Goal: Task Accomplishment & Management: Complete application form

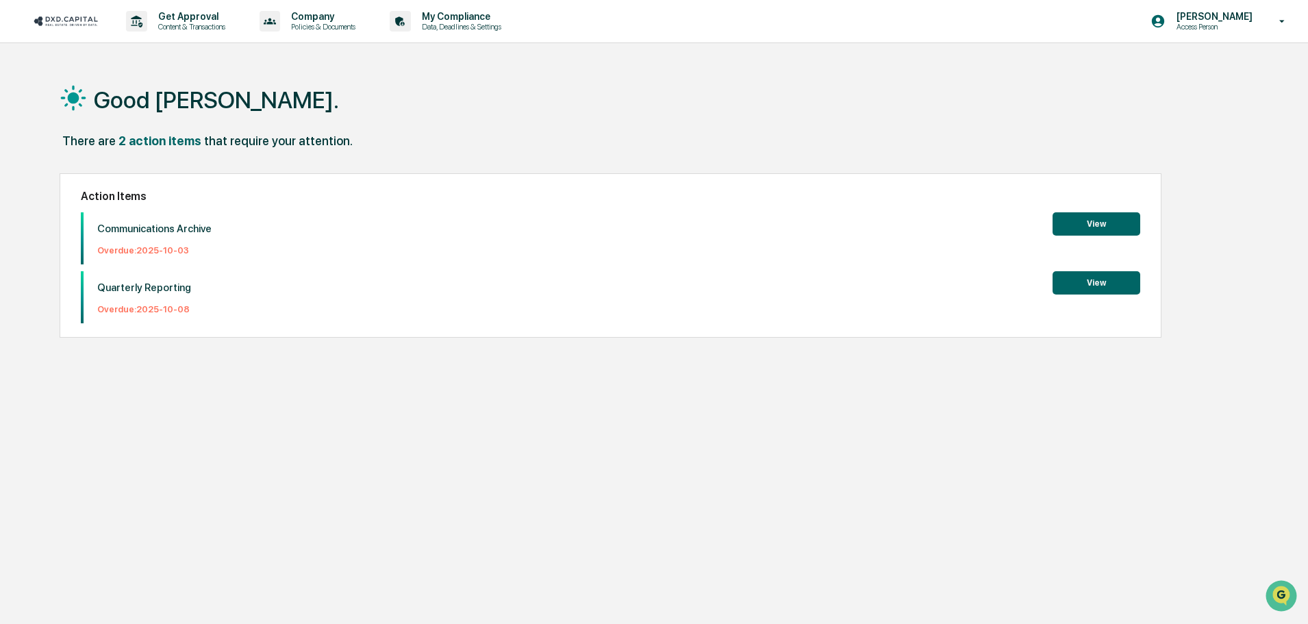
click at [1121, 221] on button "View" at bounding box center [1096, 223] width 88 height 23
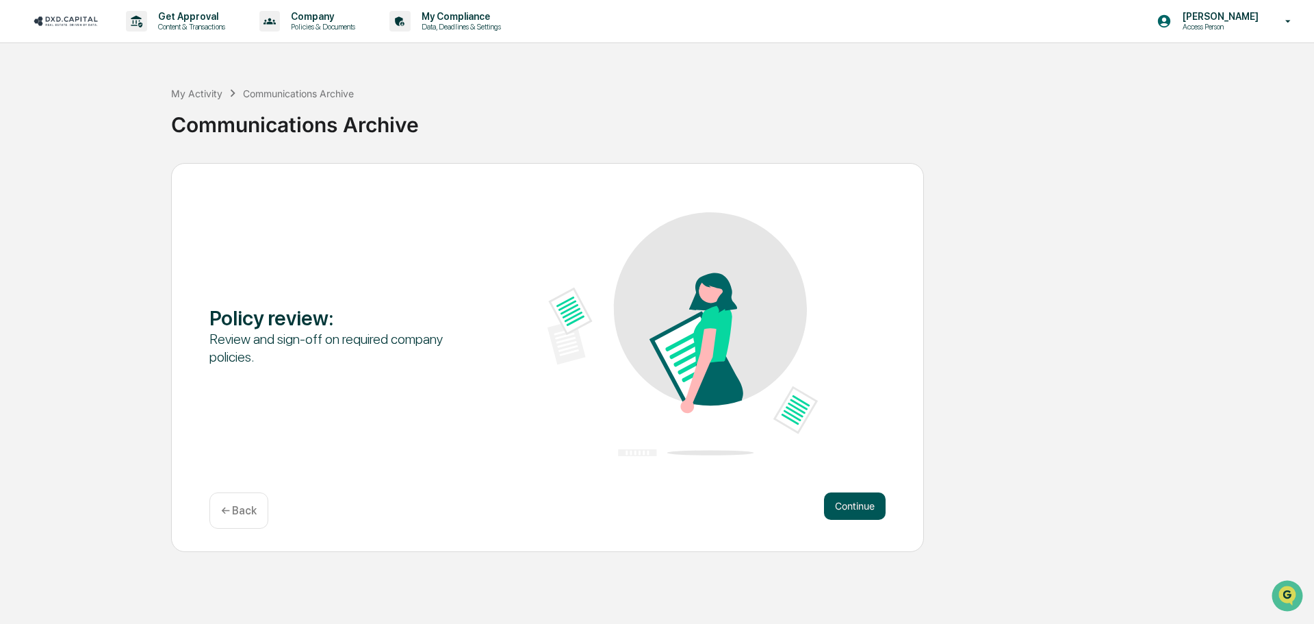
click at [860, 512] on button "Continue" at bounding box center [855, 505] width 62 height 27
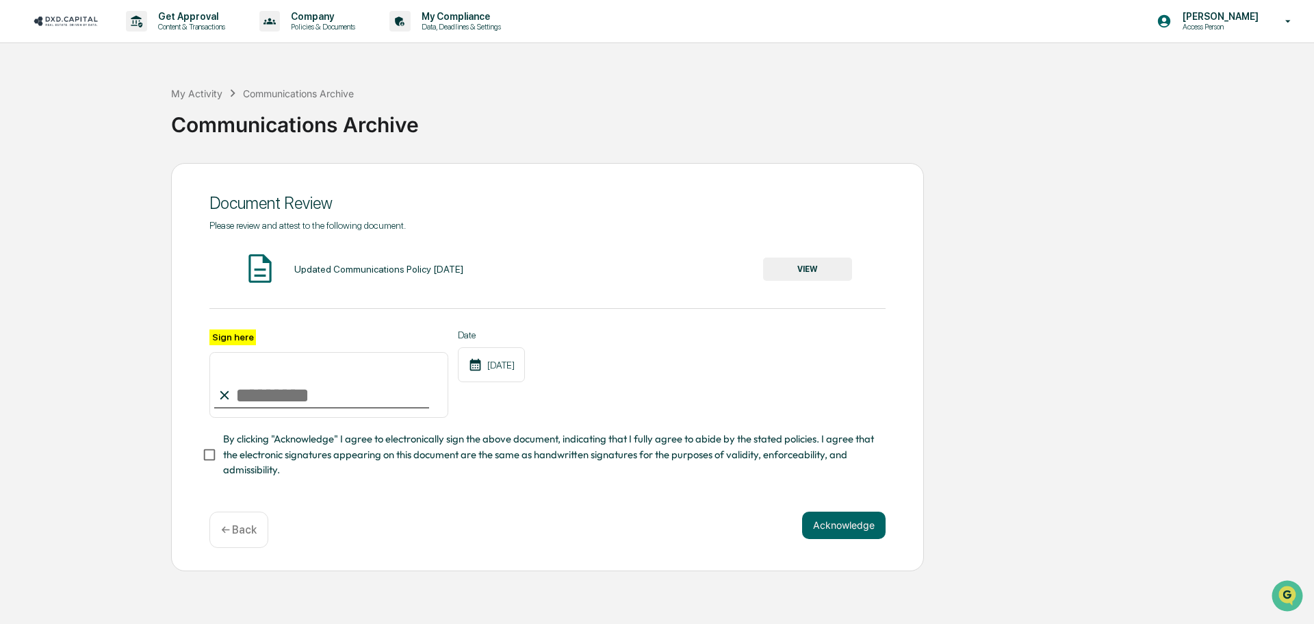
click at [812, 259] on button "VIEW" at bounding box center [807, 268] width 89 height 23
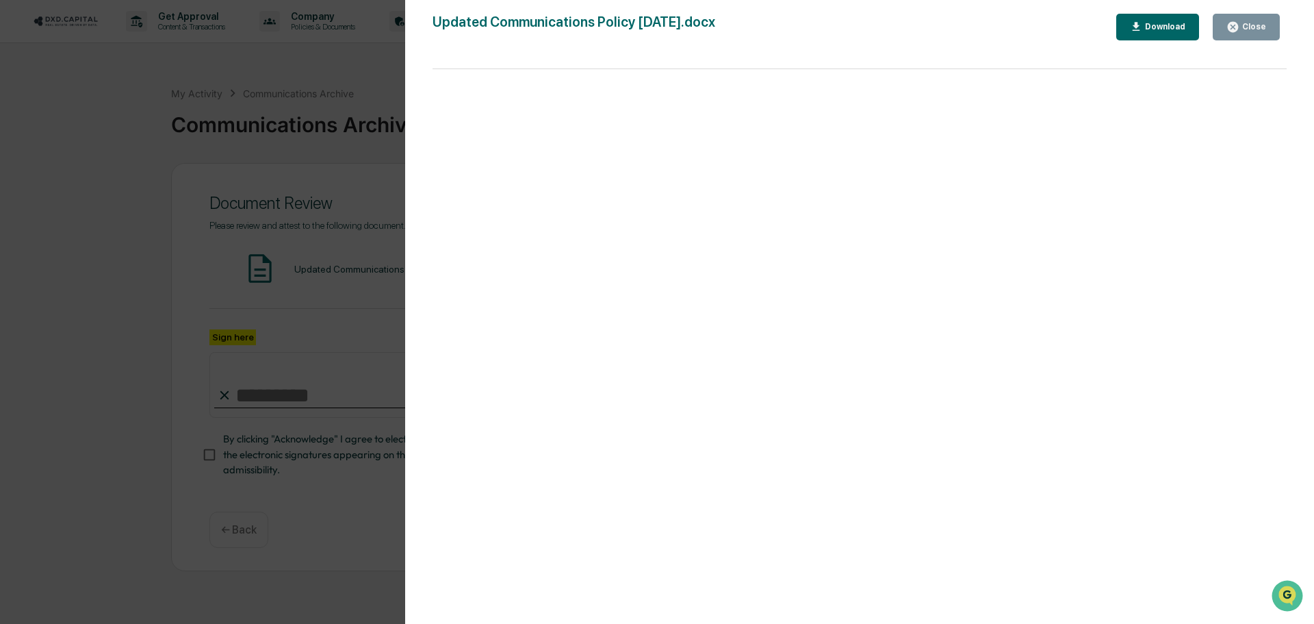
click at [1158, 32] on div "Download" at bounding box center [1158, 27] width 56 height 13
click at [1247, 27] on div "Close" at bounding box center [1253, 27] width 27 height 10
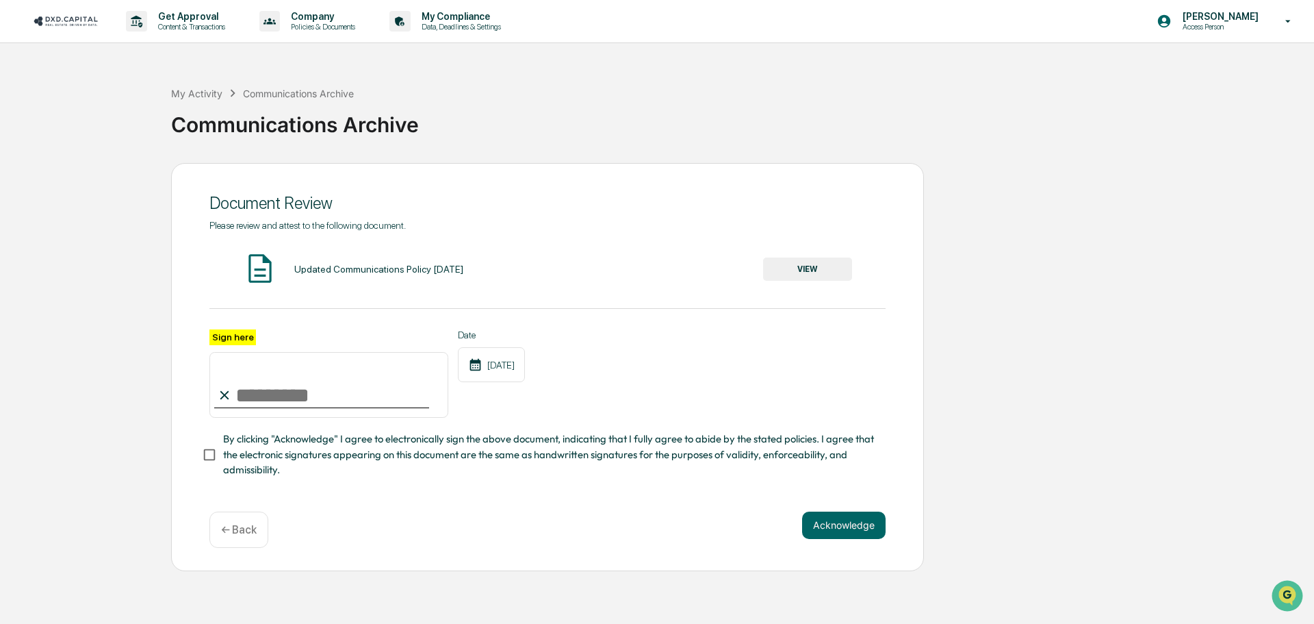
click at [254, 391] on input "Sign here" at bounding box center [328, 385] width 239 height 66
type input "**********"
click at [838, 520] on button "Acknowledge" at bounding box center [844, 524] width 84 height 27
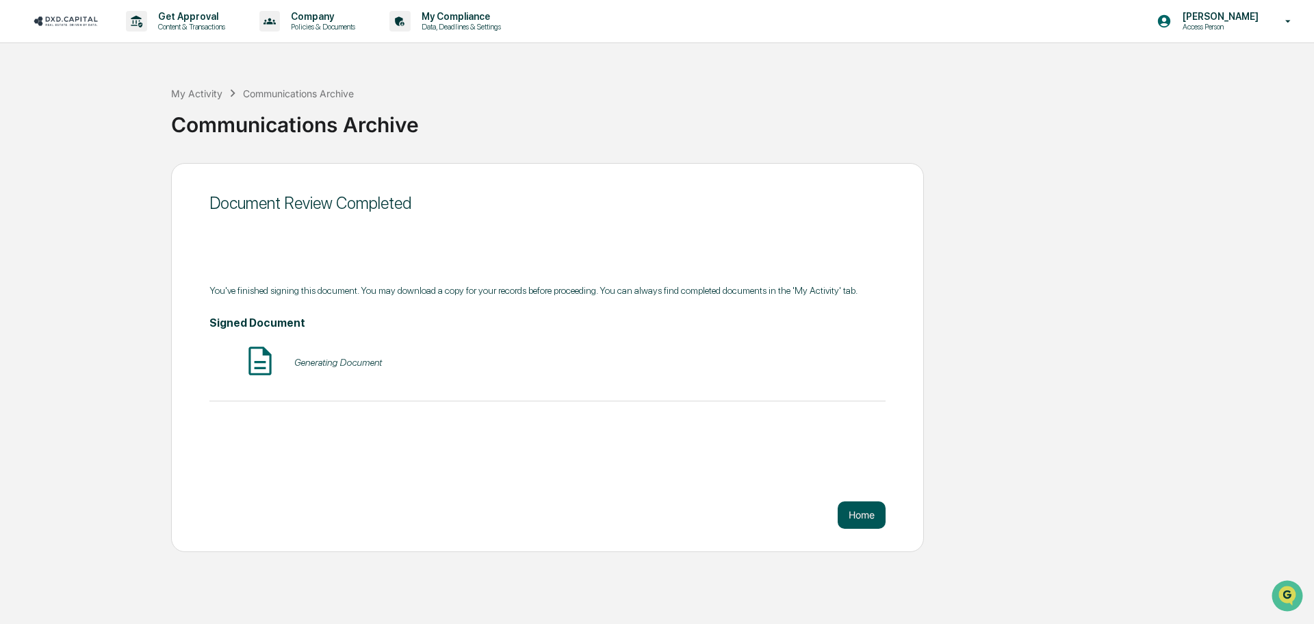
click at [850, 515] on button "Home" at bounding box center [862, 514] width 48 height 27
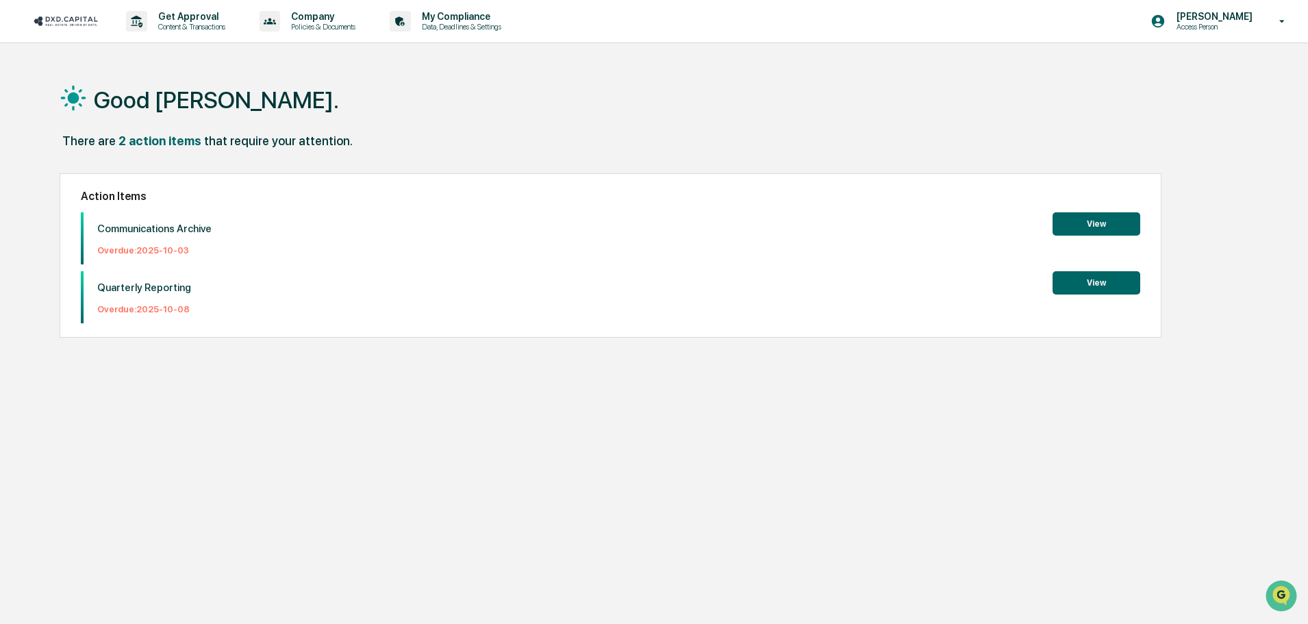
click at [1076, 278] on button "View" at bounding box center [1096, 282] width 88 height 23
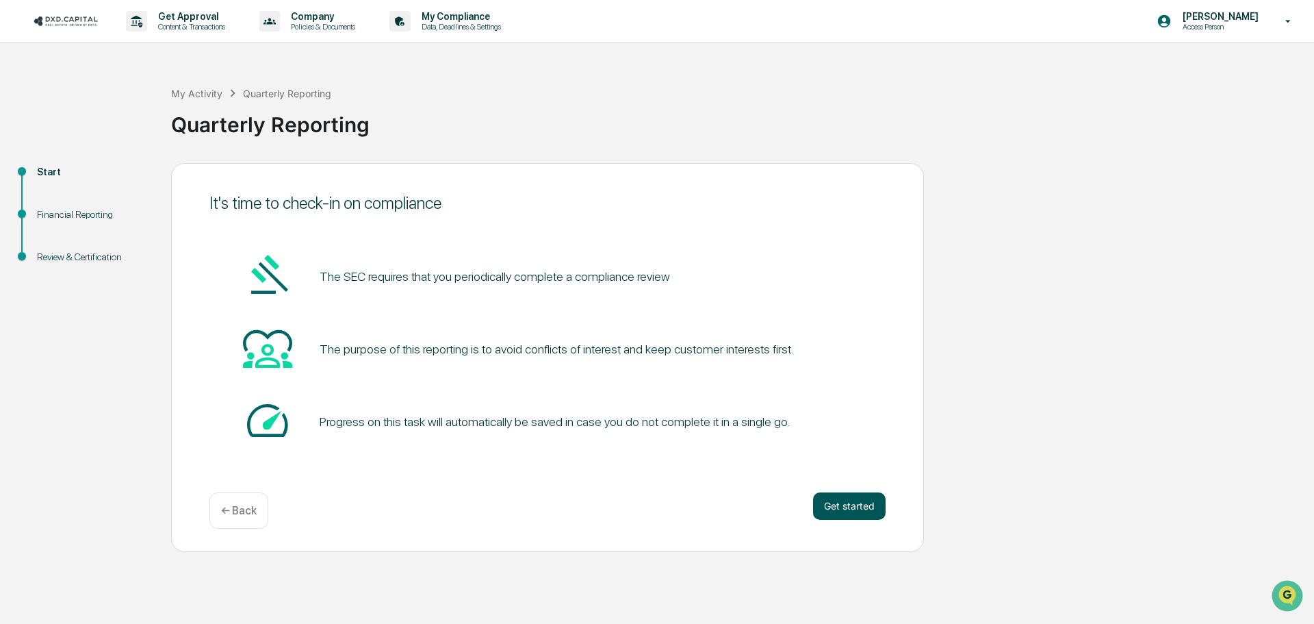
click at [841, 492] on button "Get started" at bounding box center [849, 505] width 73 height 27
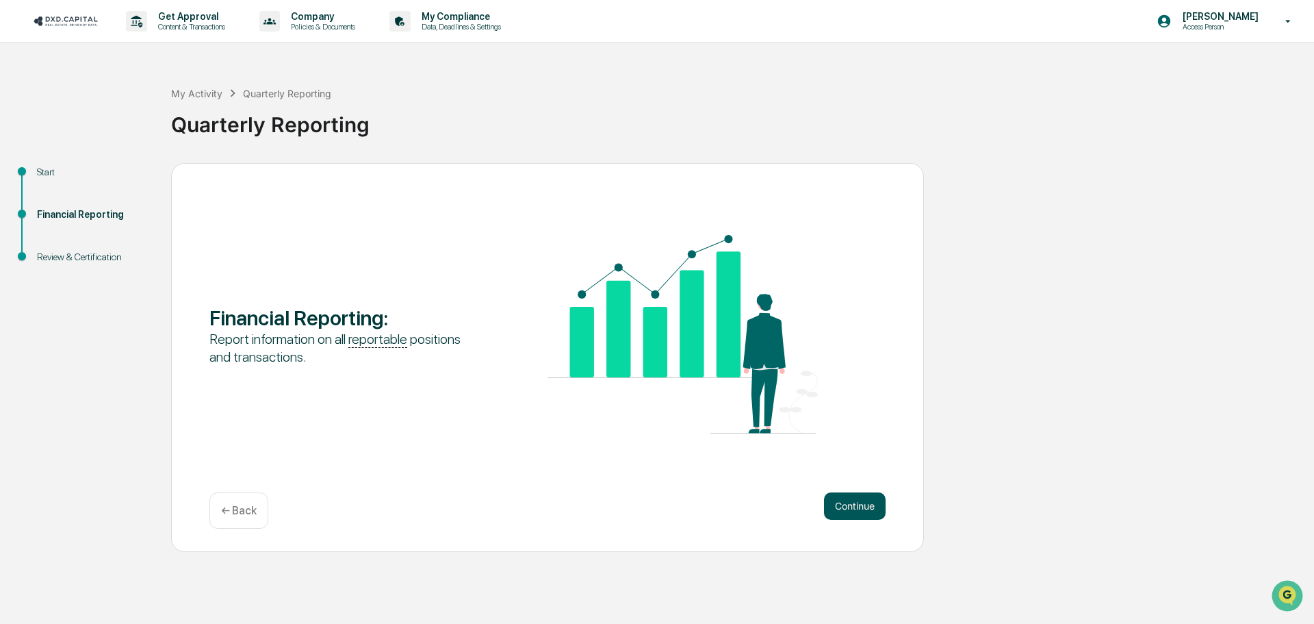
click at [873, 518] on button "Continue" at bounding box center [855, 505] width 62 height 27
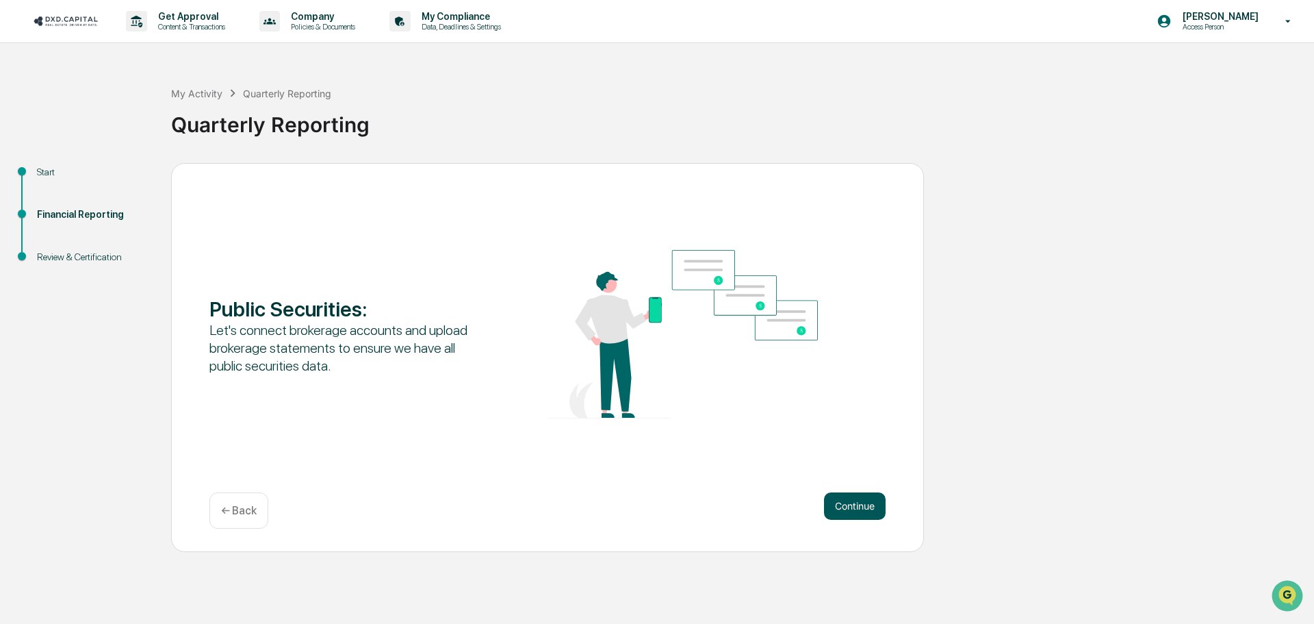
click at [872, 505] on button "Continue" at bounding box center [855, 505] width 62 height 27
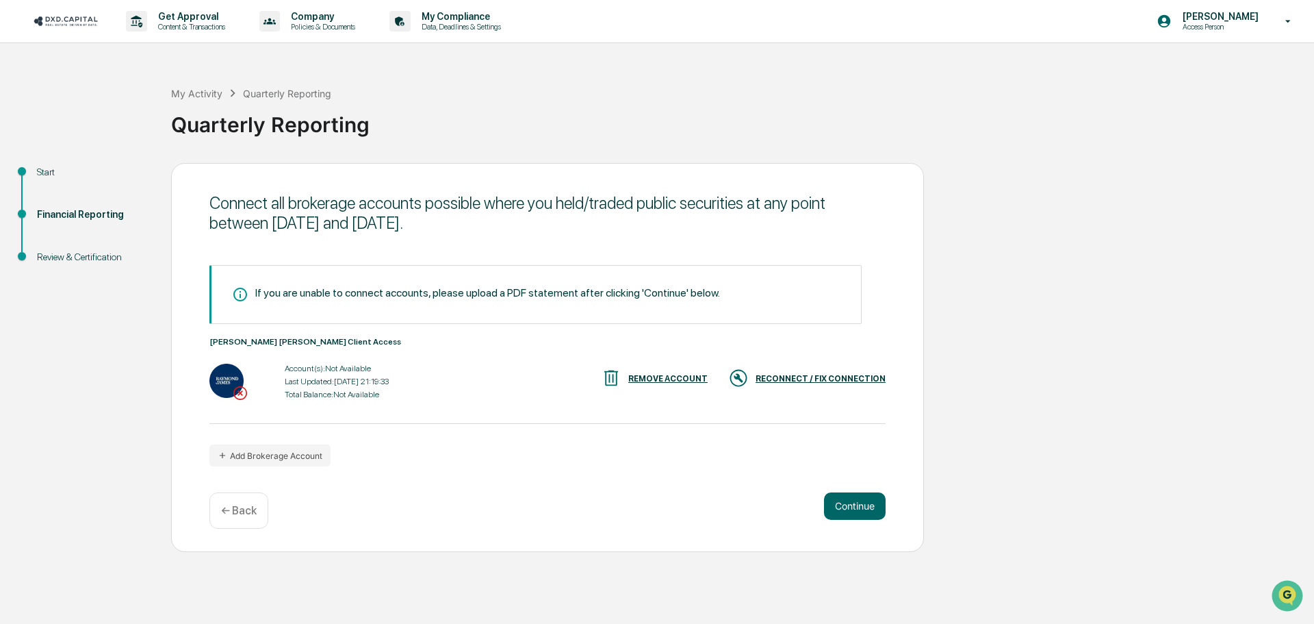
click at [839, 377] on div "RECONNECT / FIX CONNECTION" at bounding box center [821, 379] width 130 height 10
click at [277, 454] on button "Add Brokerage Account" at bounding box center [269, 455] width 121 height 22
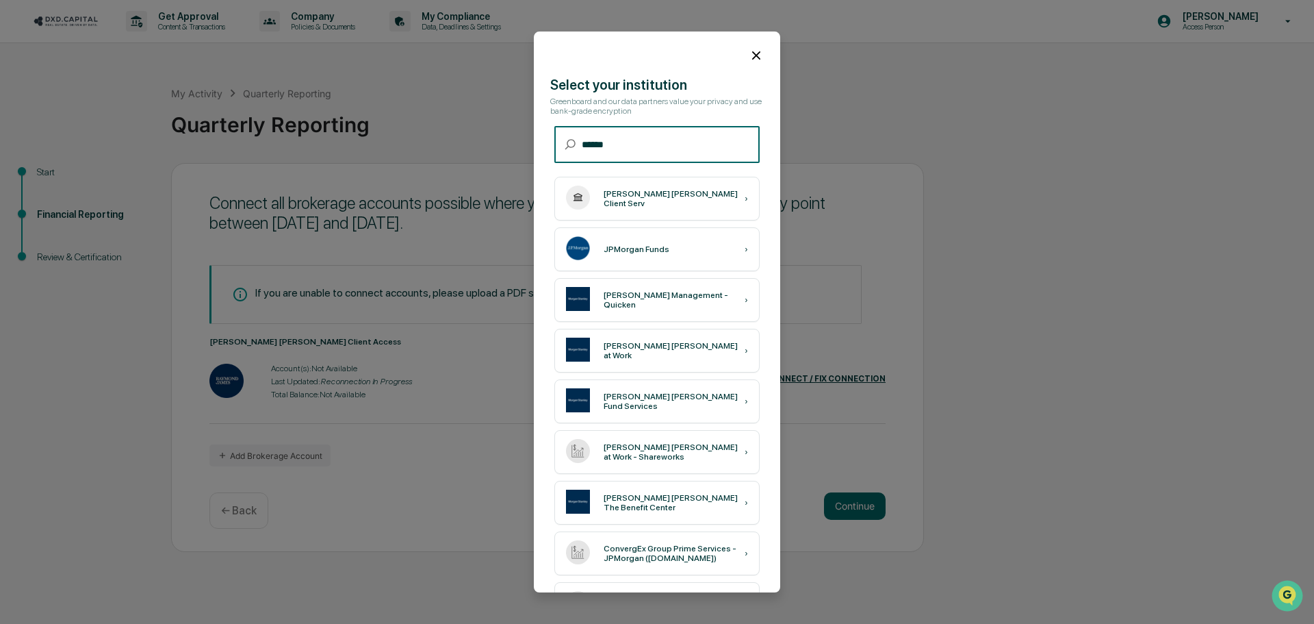
type input "******"
click at [665, 196] on div "[PERSON_NAME] [PERSON_NAME] Client Serv" at bounding box center [674, 198] width 141 height 19
click at [750, 53] on icon at bounding box center [756, 55] width 15 height 15
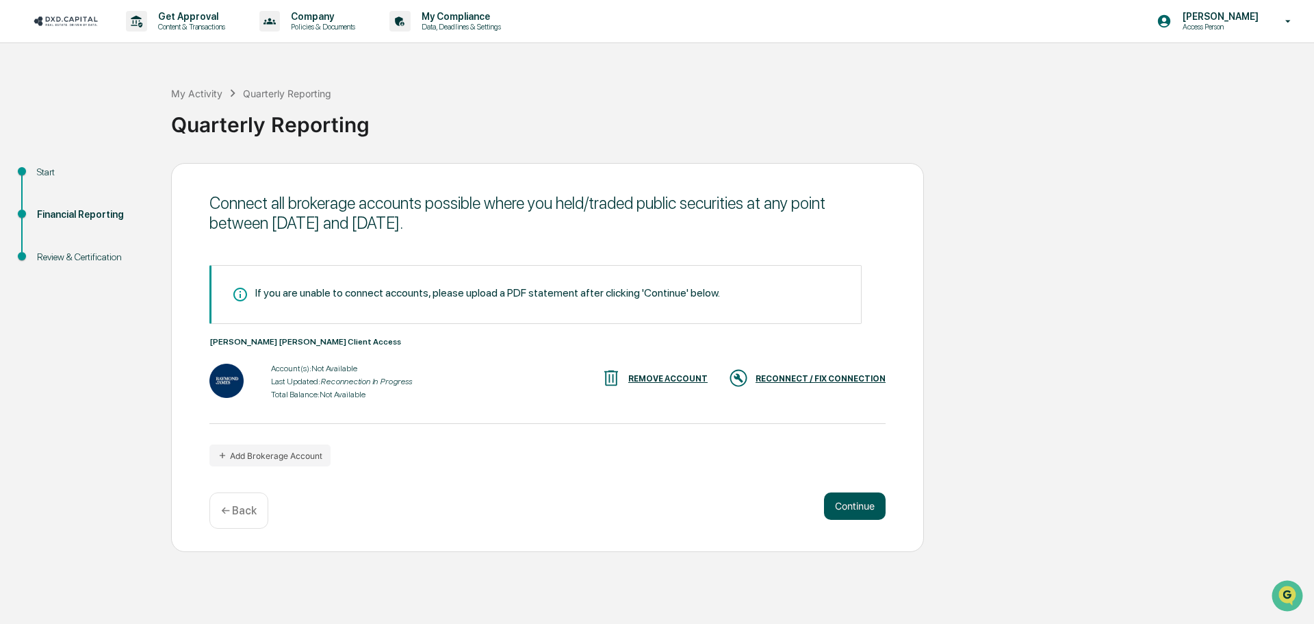
click at [858, 501] on button "Continue" at bounding box center [855, 505] width 62 height 27
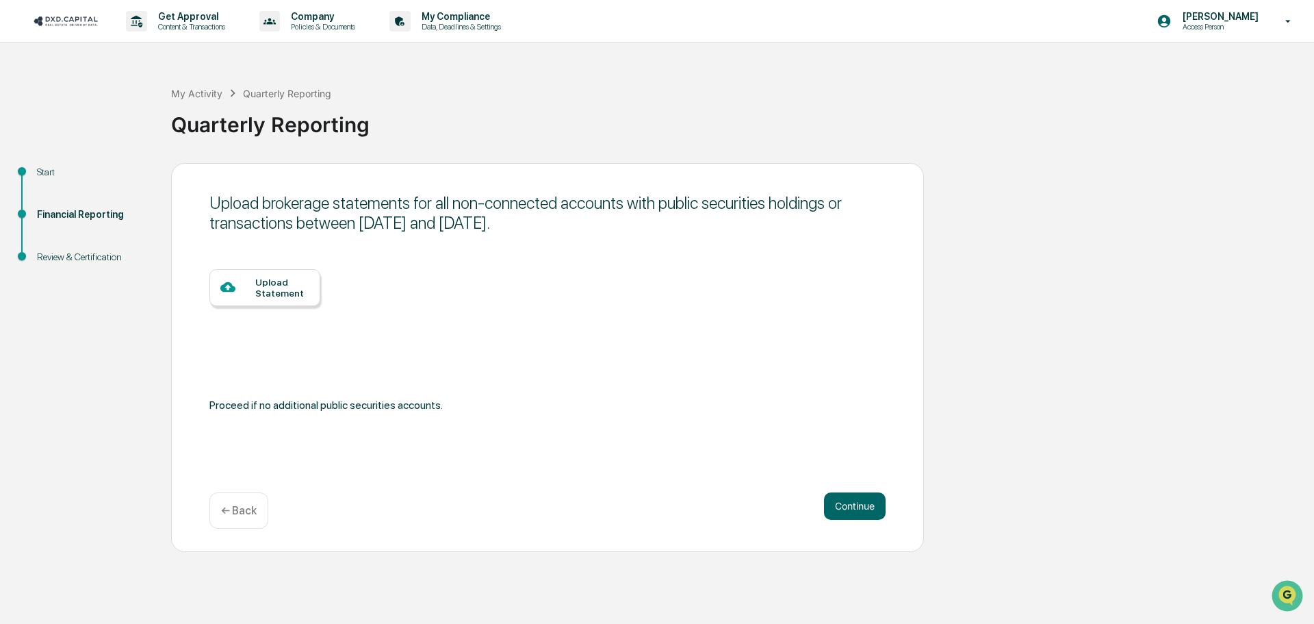
click at [260, 285] on div "Upload Statement" at bounding box center [282, 288] width 54 height 22
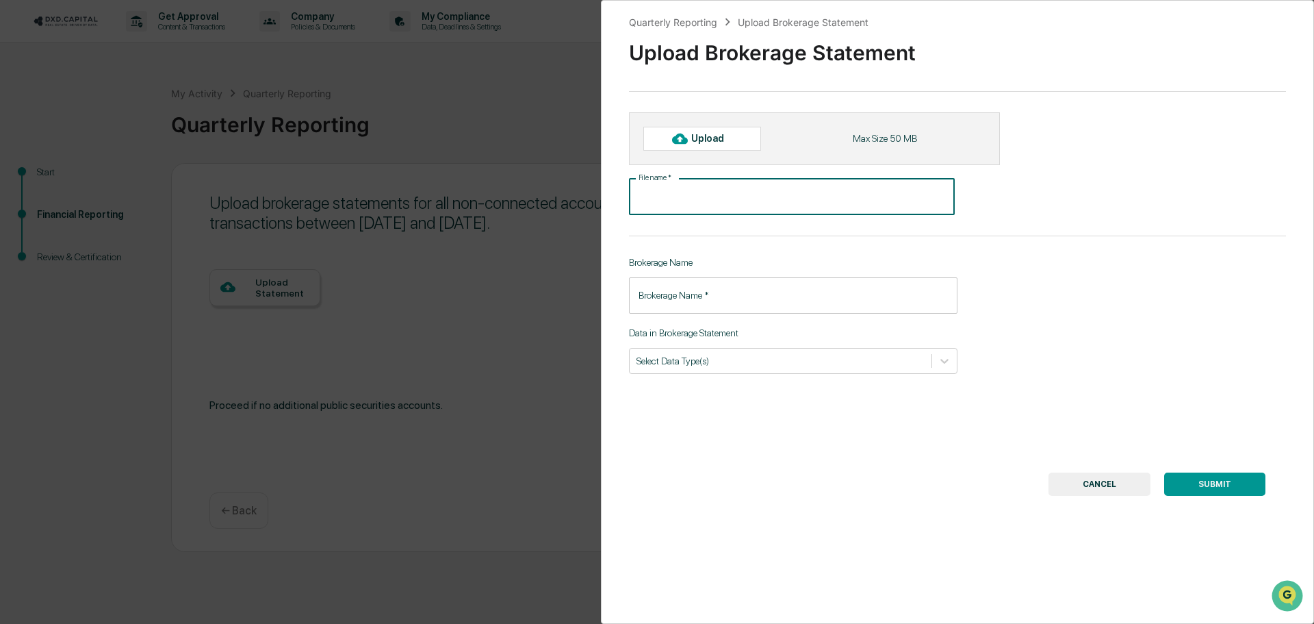
click at [735, 191] on input "File name   *" at bounding box center [792, 197] width 326 height 36
click at [727, 129] on div "Upload" at bounding box center [703, 138] width 118 height 23
type input "**********"
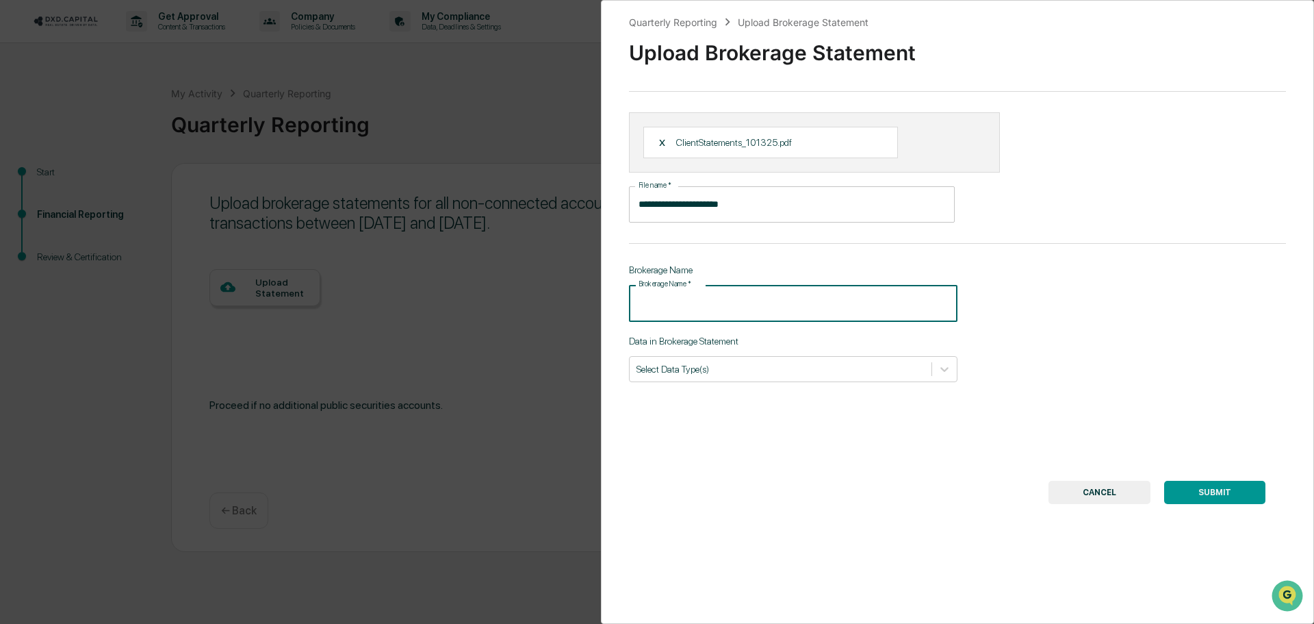
click at [809, 303] on input "Brokerage Name   *" at bounding box center [793, 303] width 329 height 36
type input "**********"
click at [798, 360] on div "Select Data Type(s)" at bounding box center [781, 368] width 302 height 18
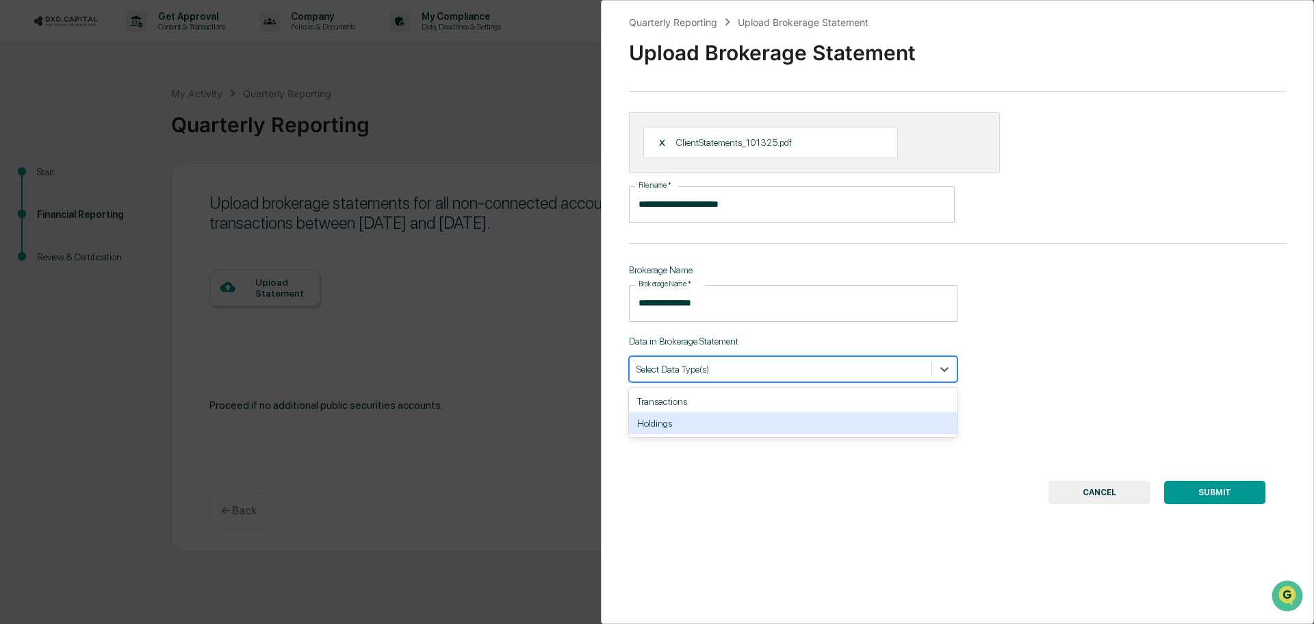
click at [778, 423] on div "Holdings" at bounding box center [793, 423] width 329 height 22
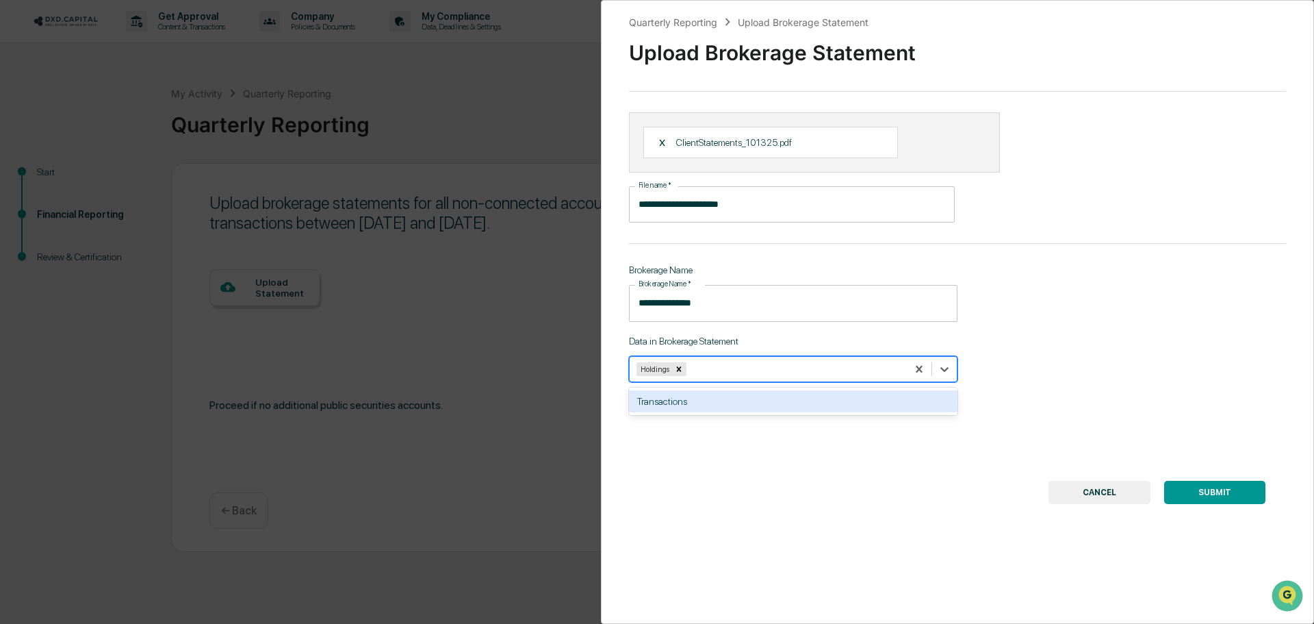
click at [1082, 333] on div "**********" at bounding box center [957, 312] width 713 height 624
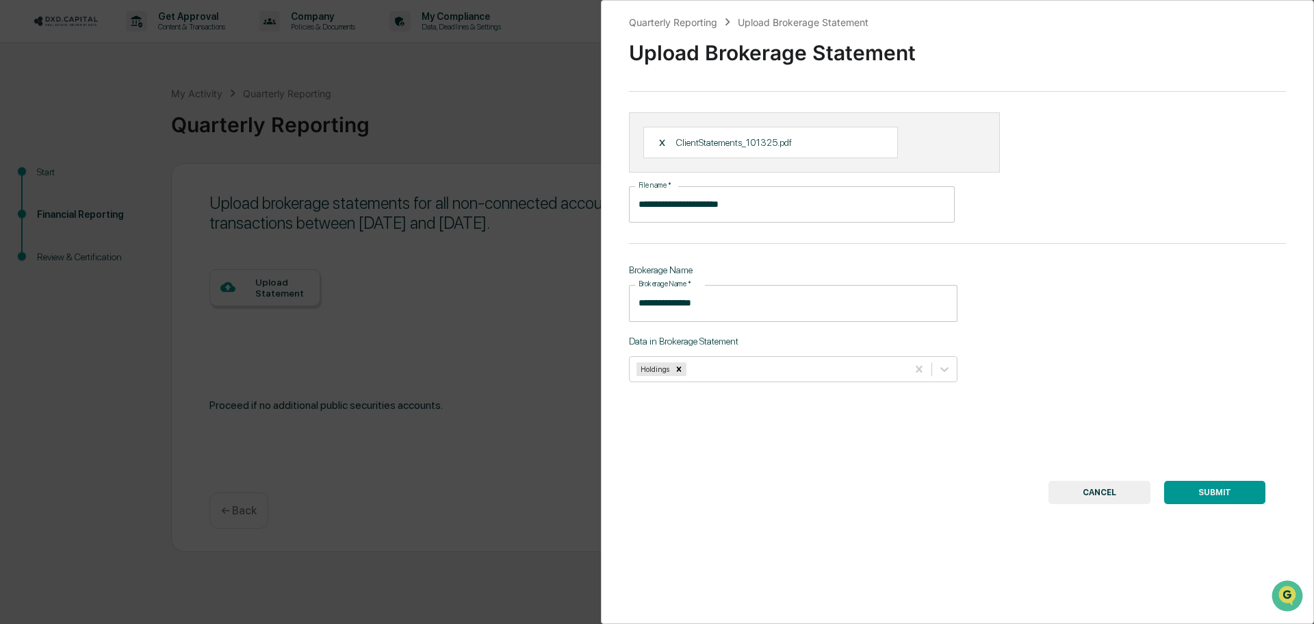
click at [1198, 487] on button "SUBMIT" at bounding box center [1215, 492] width 101 height 23
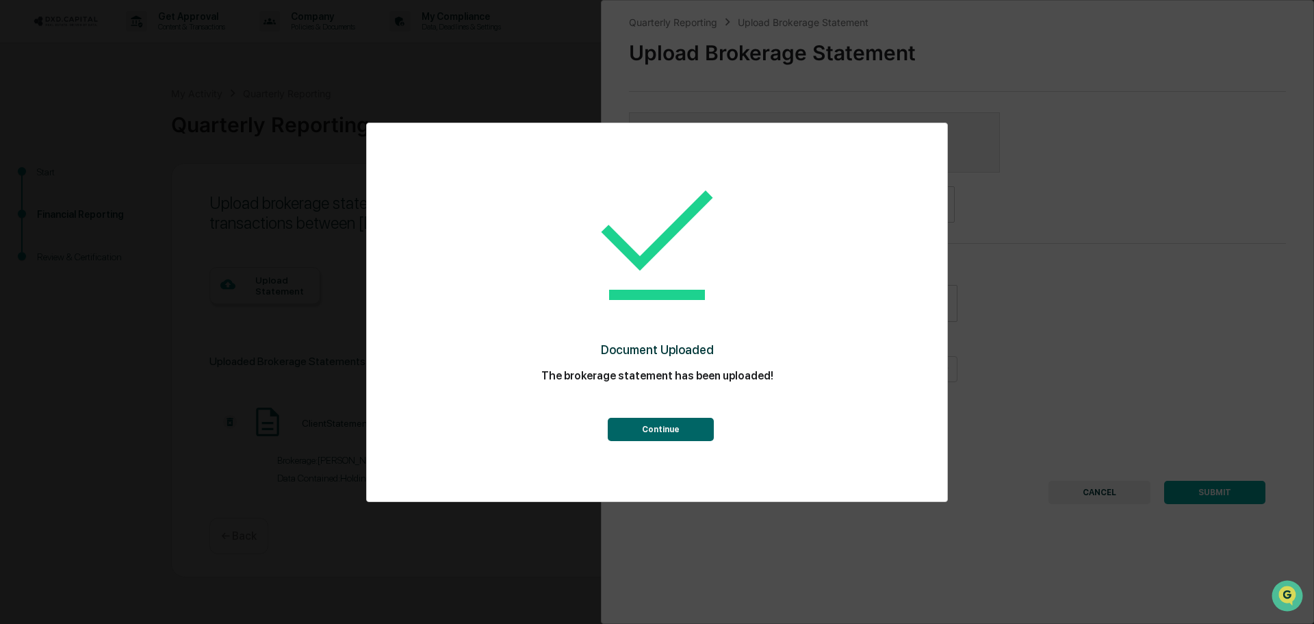
click at [645, 433] on button "Continue" at bounding box center [661, 429] width 106 height 23
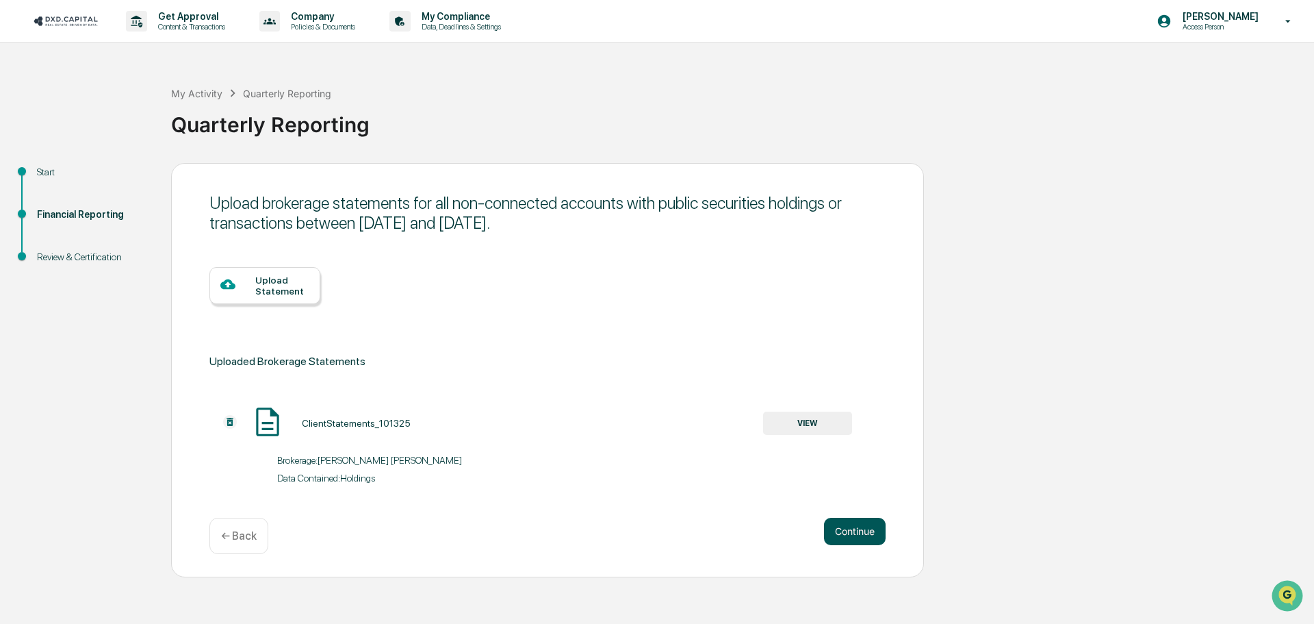
click at [860, 531] on button "Continue" at bounding box center [855, 531] width 62 height 27
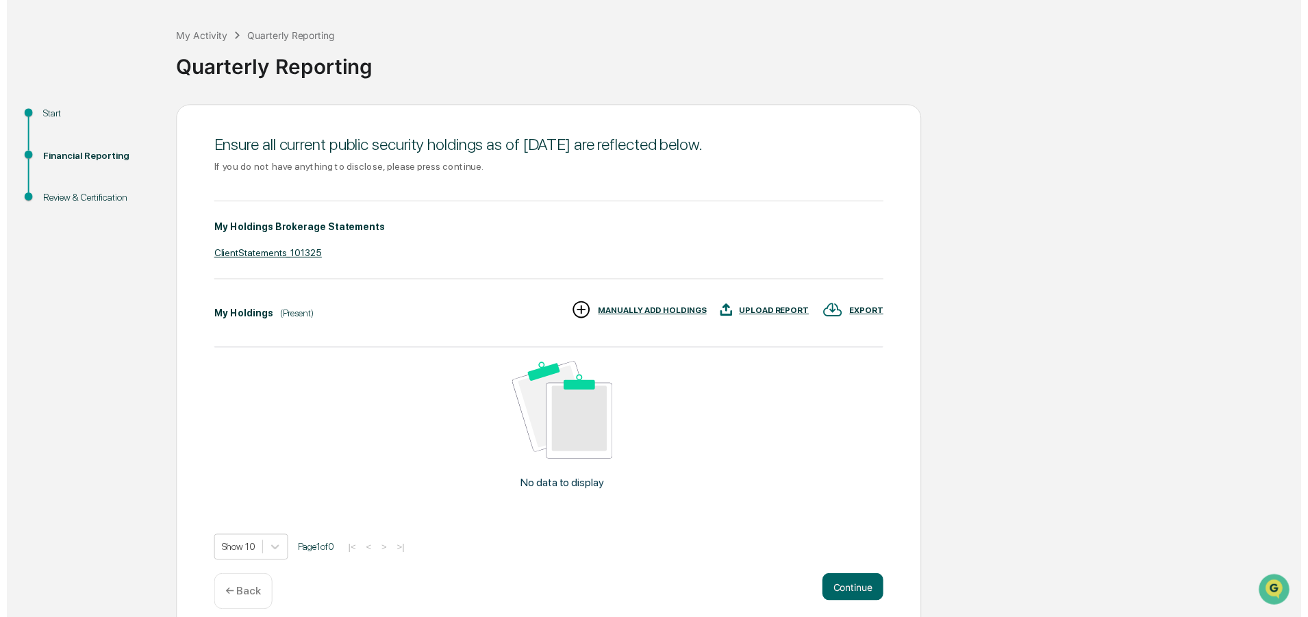
scroll to position [73, 0]
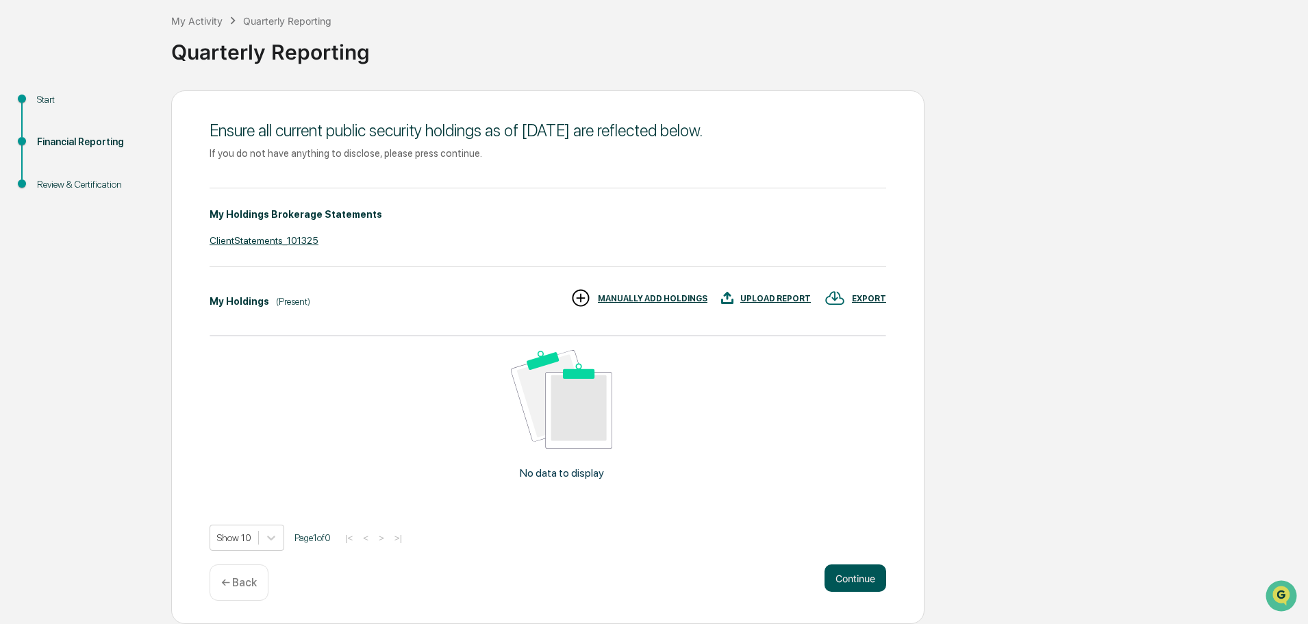
click at [846, 569] on button "Continue" at bounding box center [855, 577] width 62 height 27
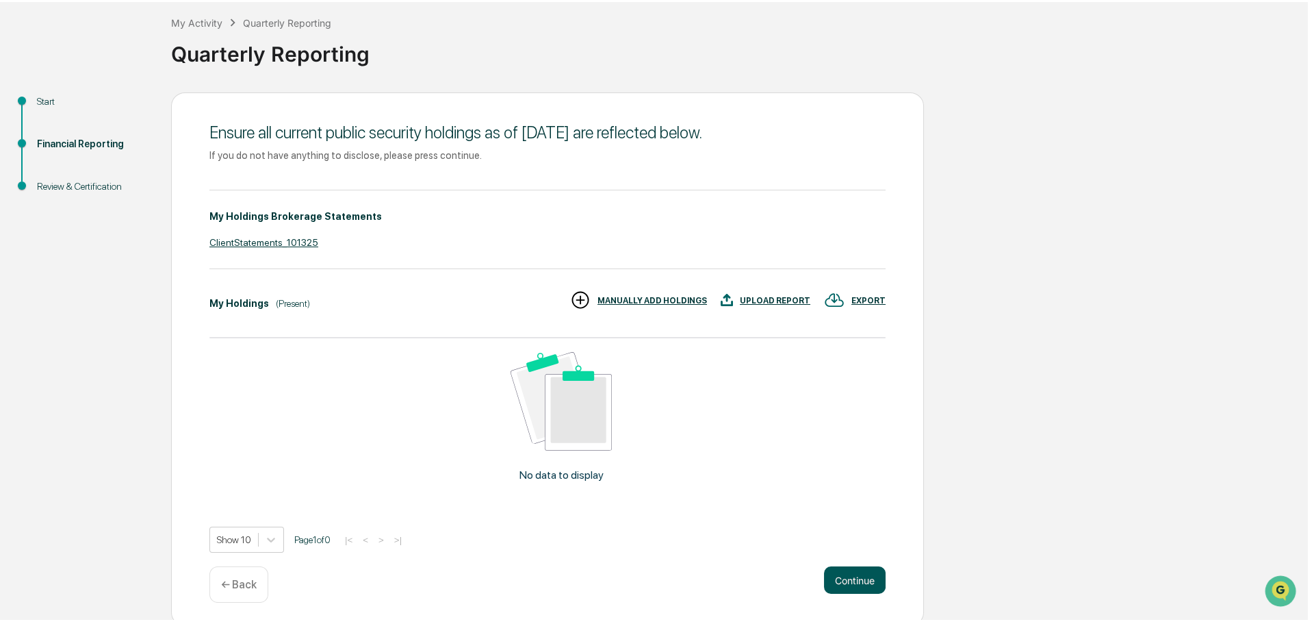
scroll to position [0, 0]
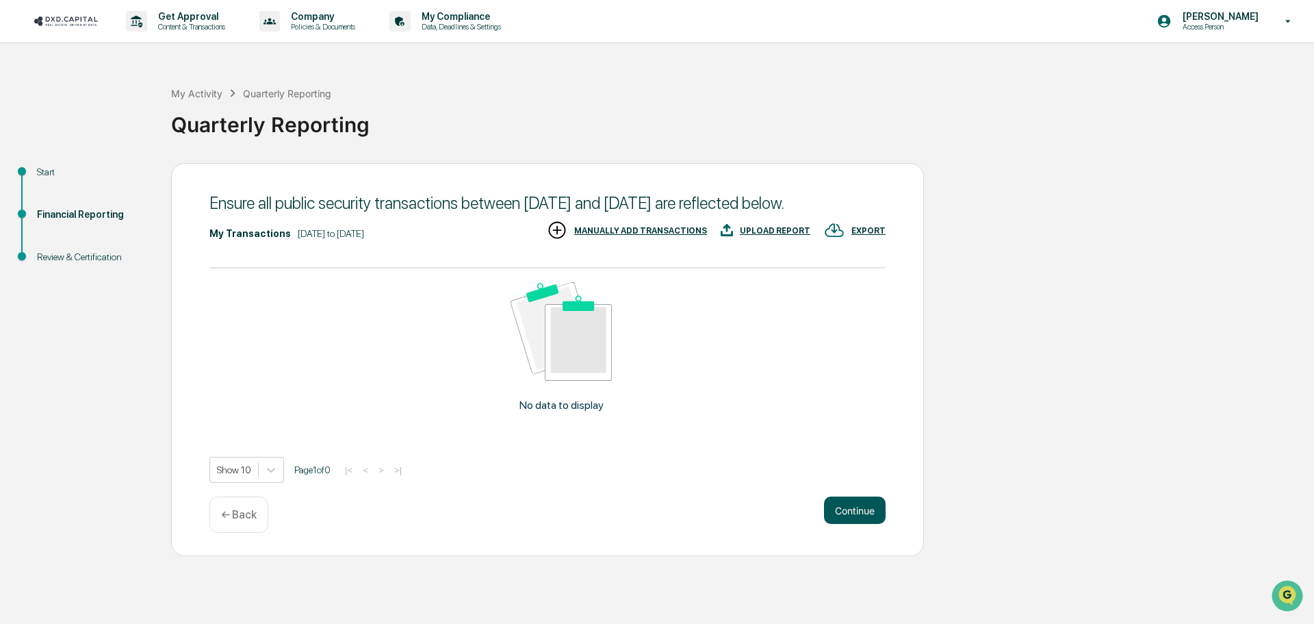
click at [847, 524] on button "Continue" at bounding box center [855, 509] width 62 height 27
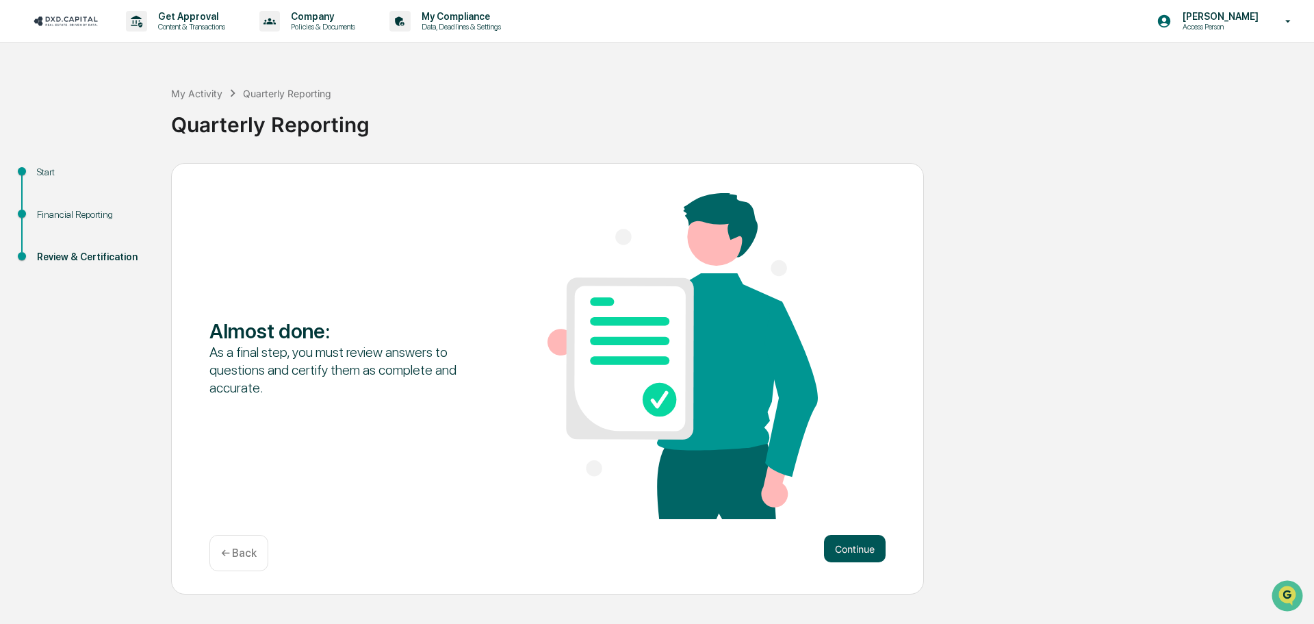
click at [850, 545] on button "Continue" at bounding box center [855, 548] width 62 height 27
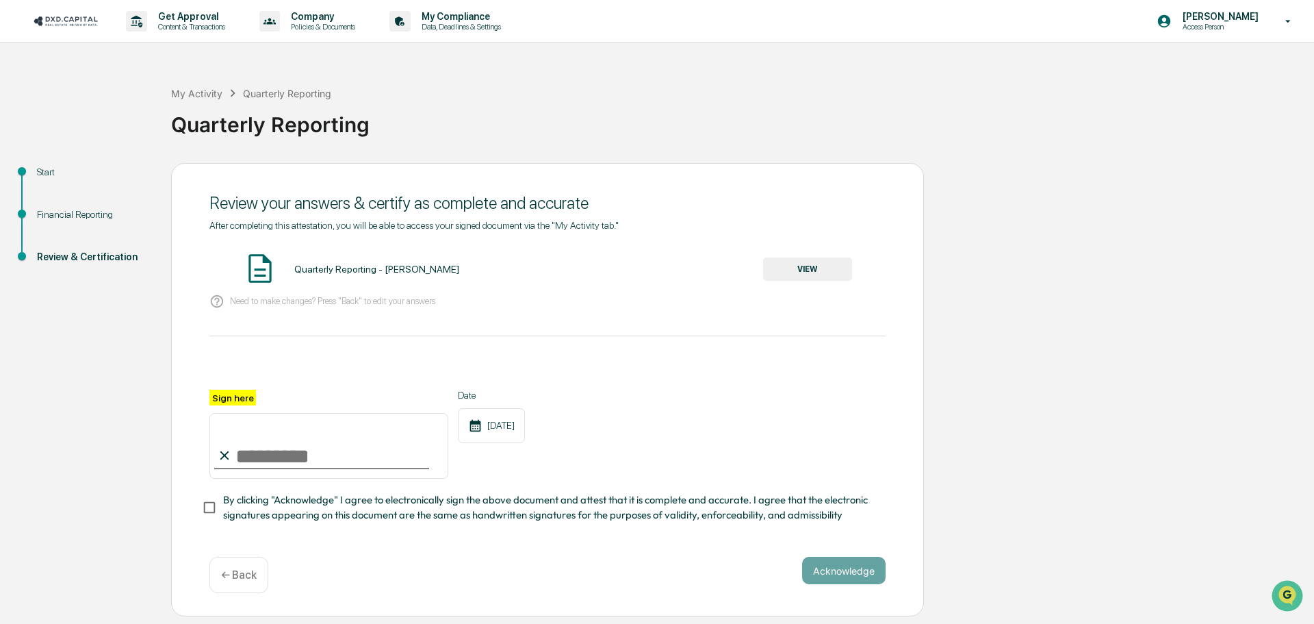
click at [800, 266] on button "VIEW" at bounding box center [807, 268] width 89 height 23
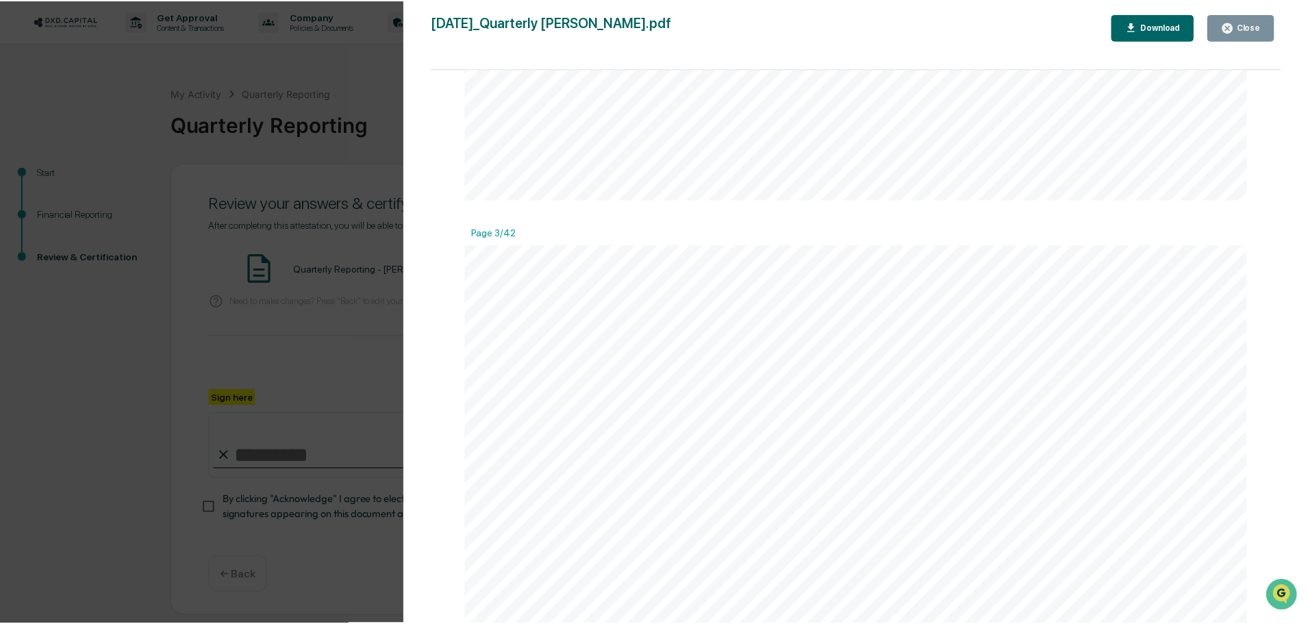
scroll to position [3651, 0]
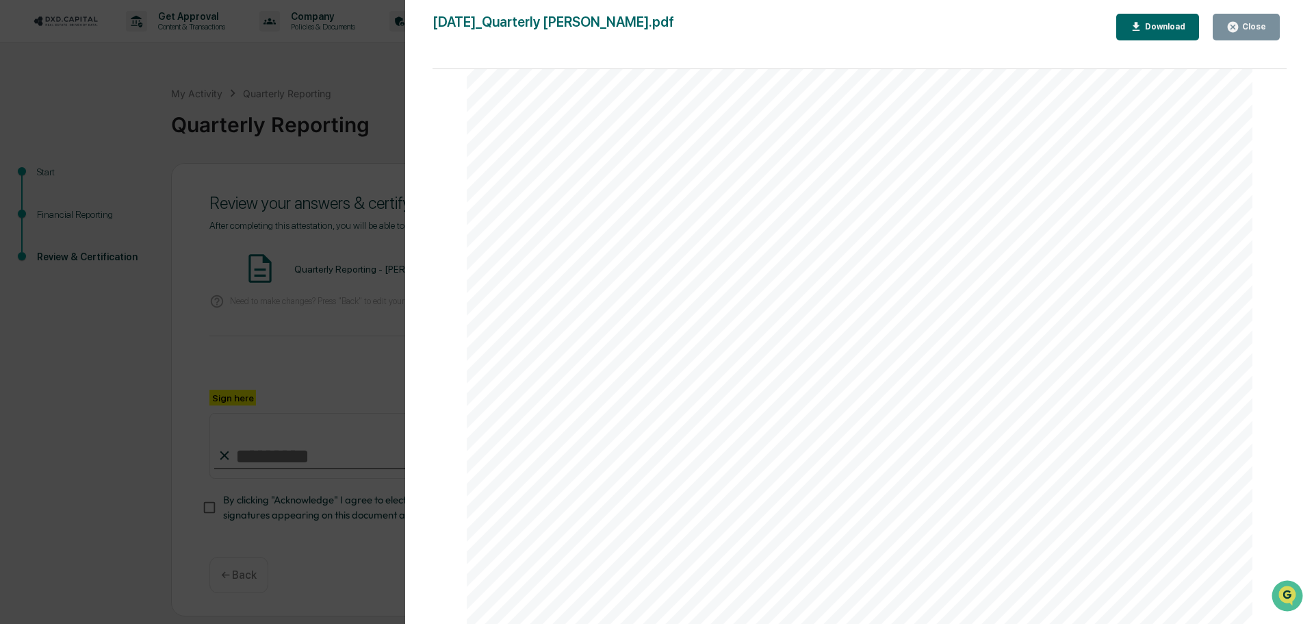
click at [1152, 27] on div "Download" at bounding box center [1164, 27] width 43 height 10
click at [1253, 21] on div "Close" at bounding box center [1247, 27] width 40 height 13
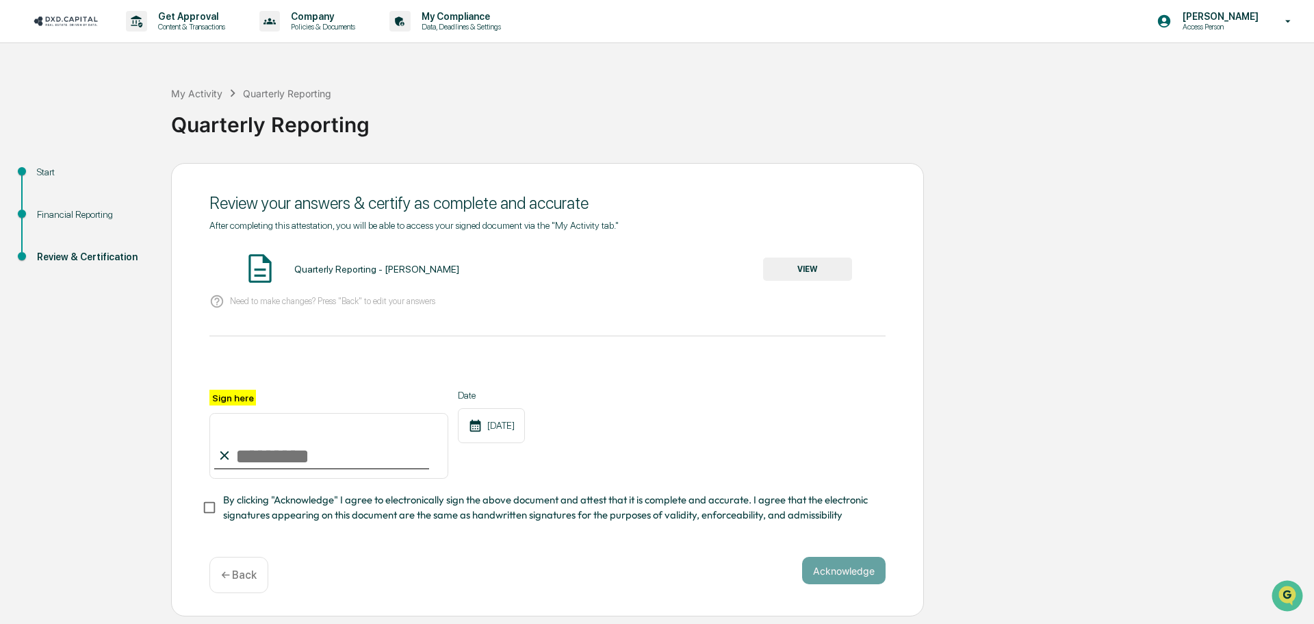
click at [274, 457] on input "Sign here" at bounding box center [328, 446] width 239 height 66
type input "**********"
click at [845, 577] on button "Acknowledge" at bounding box center [844, 570] width 84 height 27
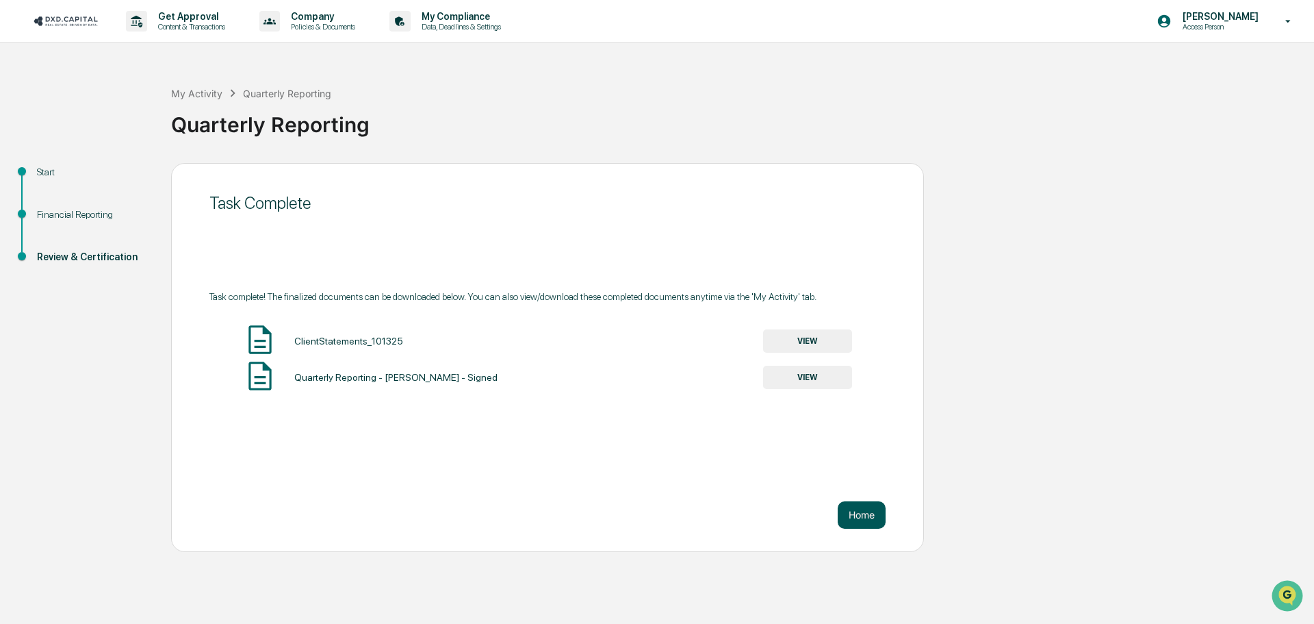
click at [859, 518] on button "Home" at bounding box center [862, 514] width 48 height 27
